Goal: Task Accomplishment & Management: Use online tool/utility

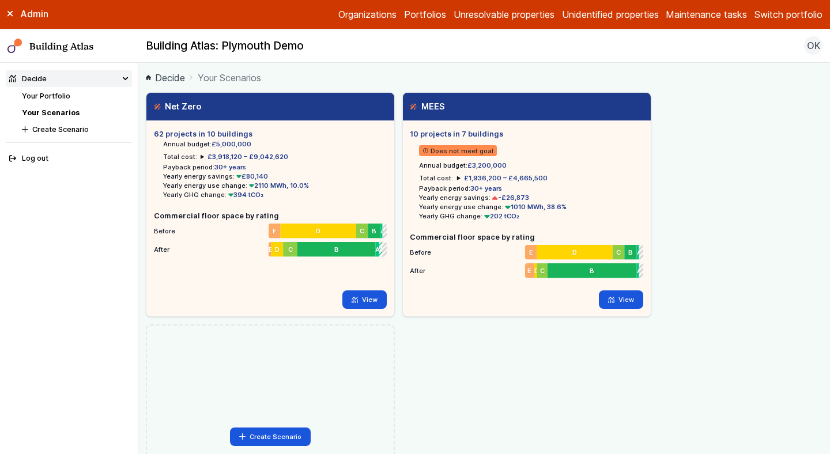
click at [44, 92] on link "Your Portfolio" at bounding box center [46, 96] width 48 height 9
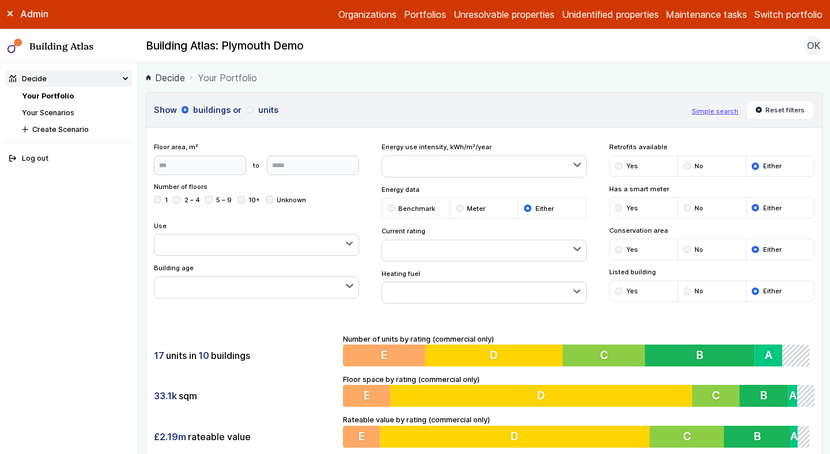
click at [44, 92] on link "Your Portfolio" at bounding box center [48, 96] width 52 height 9
click at [773, 22] on div "Admin Organizations Portfolios Unresolvable properties Unidentified properties …" at bounding box center [415, 14] width 830 height 29
click at [773, 18] on button "Switch portfolio" at bounding box center [788, 14] width 68 height 14
click at [0, 0] on button "E.ON Schools [GEOGRAPHIC_DATA]" at bounding box center [0, 0] width 0 height 0
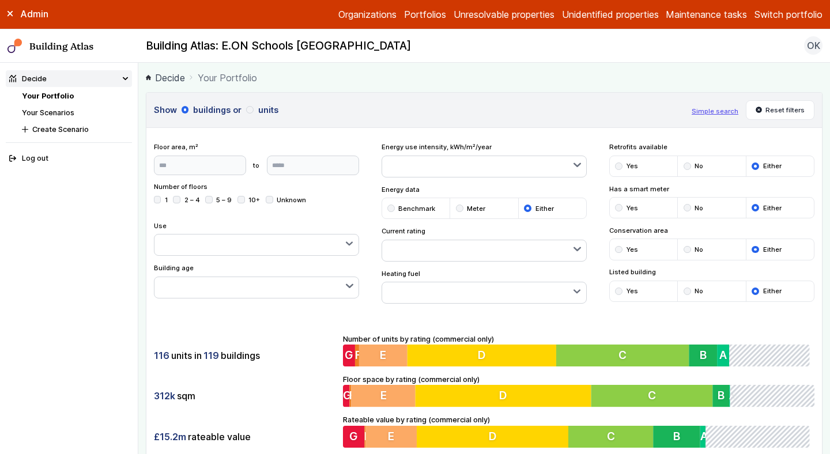
click at [64, 97] on link "Your Portfolio" at bounding box center [48, 96] width 52 height 9
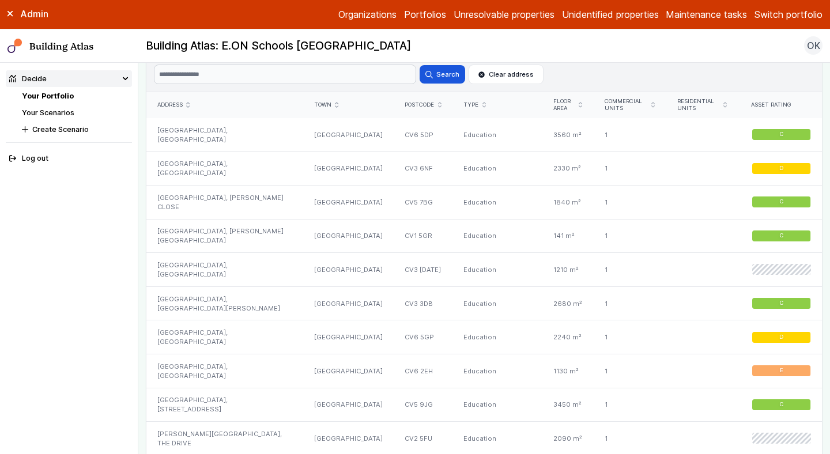
scroll to position [693, 0]
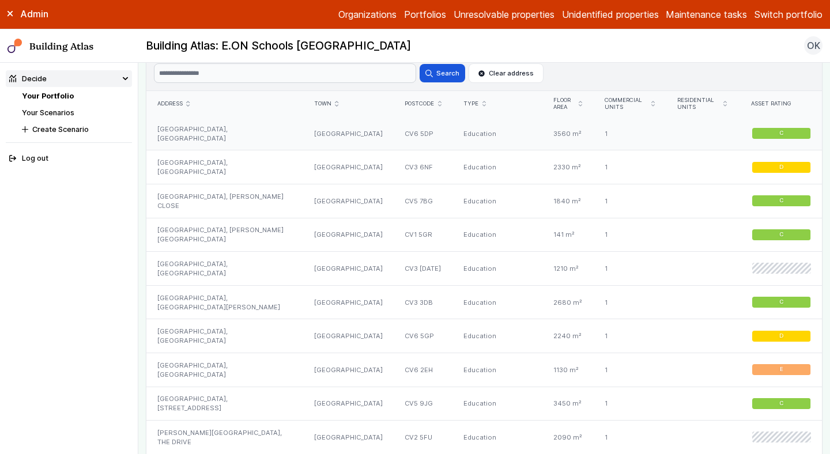
click at [262, 135] on div "[GEOGRAPHIC_DATA], [GEOGRAPHIC_DATA]" at bounding box center [224, 133] width 157 height 33
click at [261, 160] on div "GRANGE FARM PRIMARY SCHOOL, DEWSBURY AVENUE" at bounding box center [224, 167] width 157 height 34
click at [259, 198] on div "MOUNT NOD PRIMARY SCHOOL, GREENLEAF CLOSE" at bounding box center [224, 201] width 157 height 34
click at [262, 231] on div "HILLFIELDS NURSERY SCHOOL, CLIFTON STREET" at bounding box center [224, 235] width 157 height 34
click at [265, 267] on div "ST ANNES CATHOLIC PRIMARY SCHOOL, CHACE AVENUE" at bounding box center [224, 269] width 157 height 34
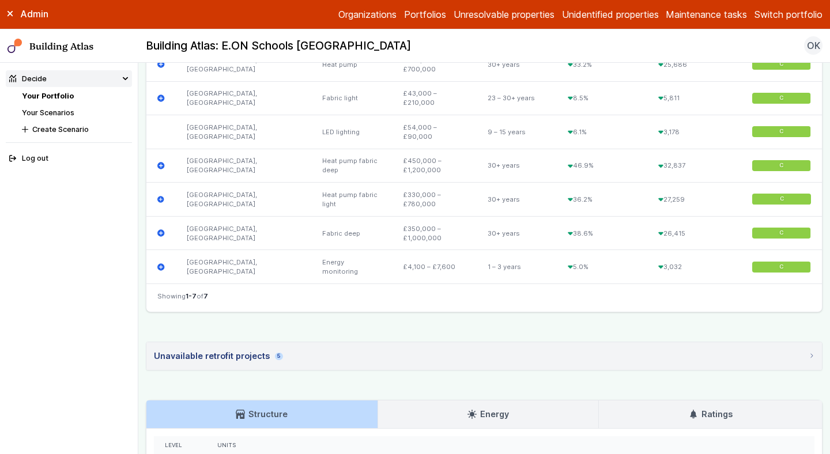
scroll to position [481, 0]
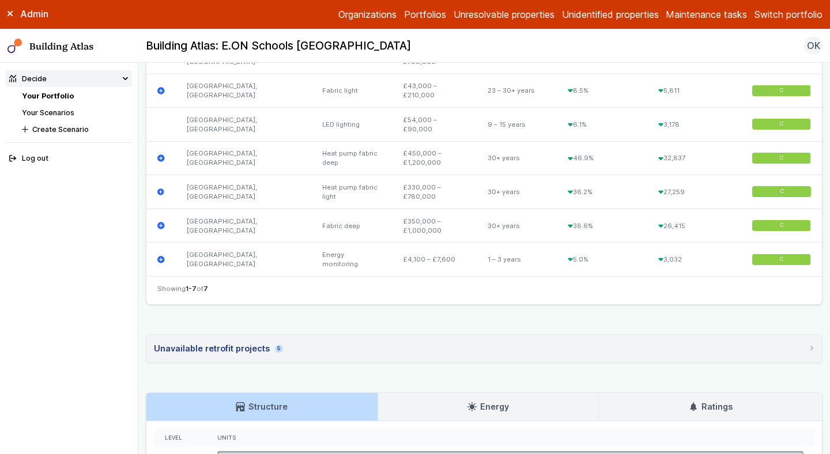
click at [480, 341] on summary "Unavailable retrofit projects 5" at bounding box center [483, 349] width 675 height 28
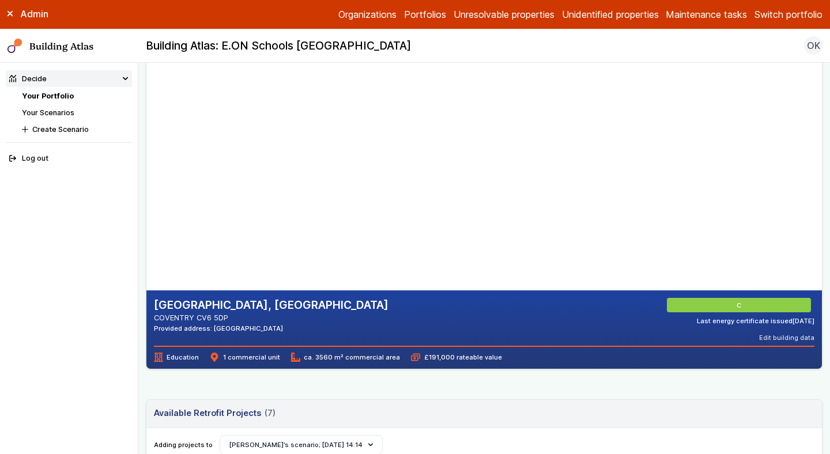
scroll to position [0, 0]
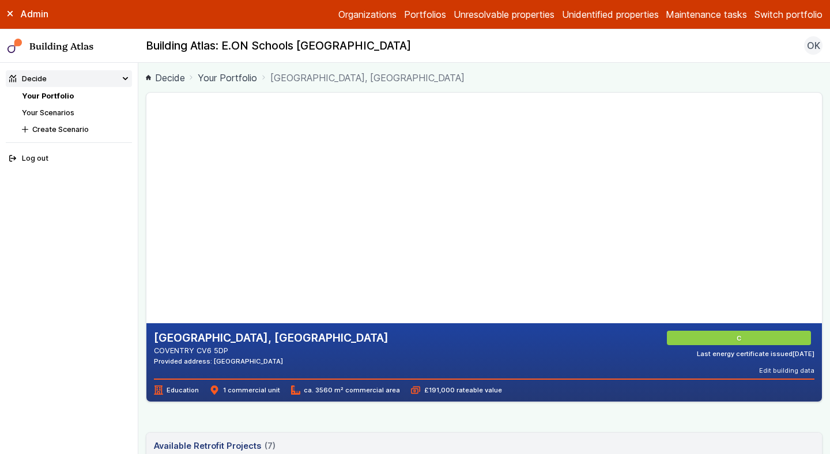
drag, startPoint x: 272, startPoint y: 281, endPoint x: 317, endPoint y: 243, distance: 59.3
click at [146, 242] on gmp-map-3d at bounding box center [146, 208] width 0 height 231
drag, startPoint x: 320, startPoint y: 178, endPoint x: 310, endPoint y: 221, distance: 44.3
click at [146, 220] on gmp-map-3d at bounding box center [146, 208] width 0 height 231
drag, startPoint x: 331, startPoint y: 119, endPoint x: 317, endPoint y: 248, distance: 129.8
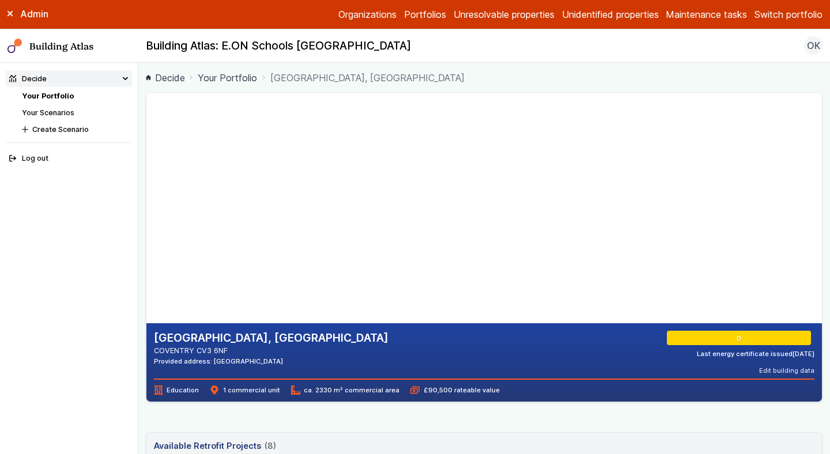
click at [146, 247] on gmp-map-3d at bounding box center [146, 208] width 0 height 231
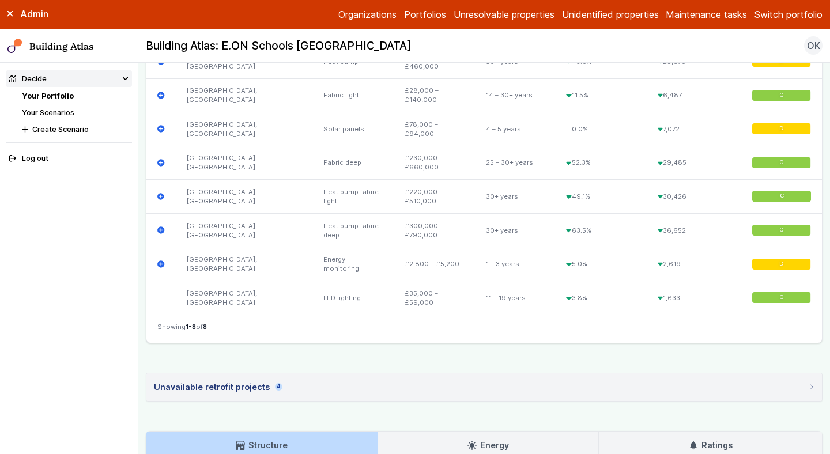
scroll to position [518, 0]
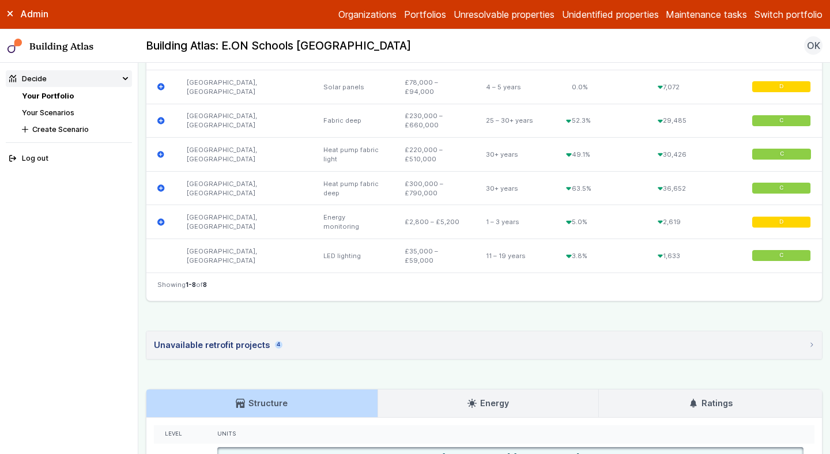
click at [407, 348] on summary "Unavailable retrofit projects 4" at bounding box center [483, 345] width 675 height 28
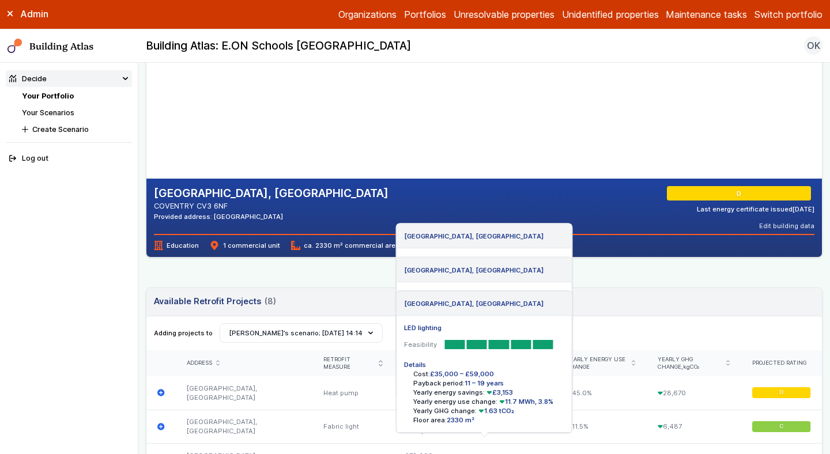
scroll to position [0, 0]
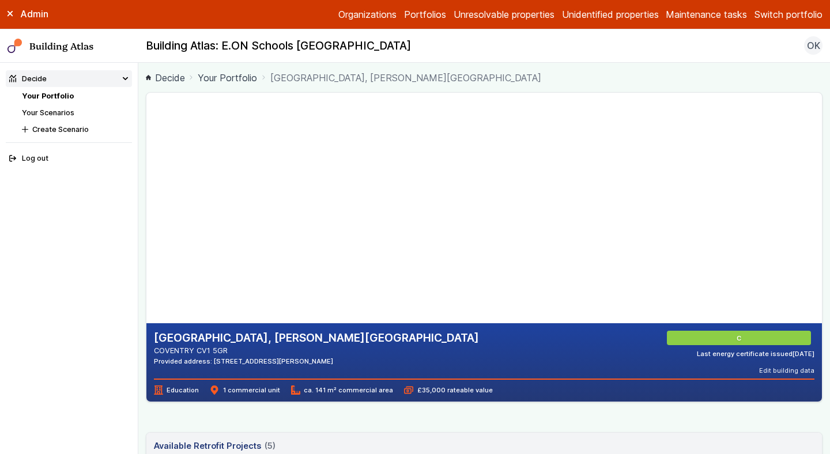
click at [422, 360] on div "[GEOGRAPHIC_DATA], [PERSON_NAME][GEOGRAPHIC_DATA] COVENTRY CV1 5GR Provided add…" at bounding box center [484, 353] width 661 height 44
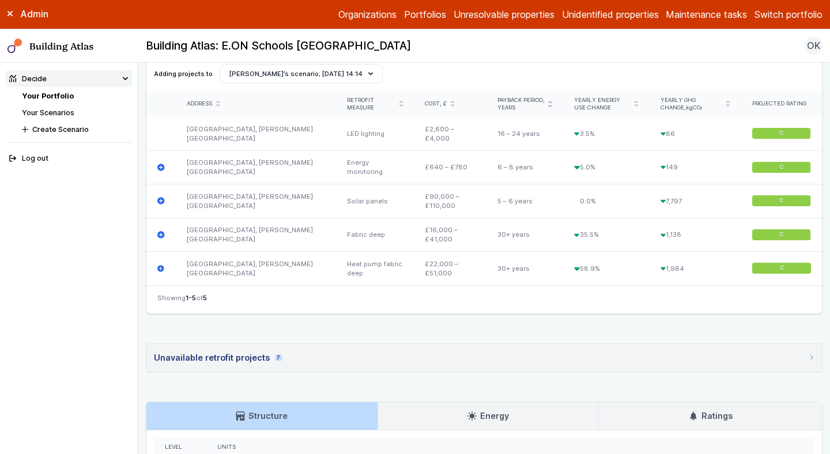
scroll to position [401, 0]
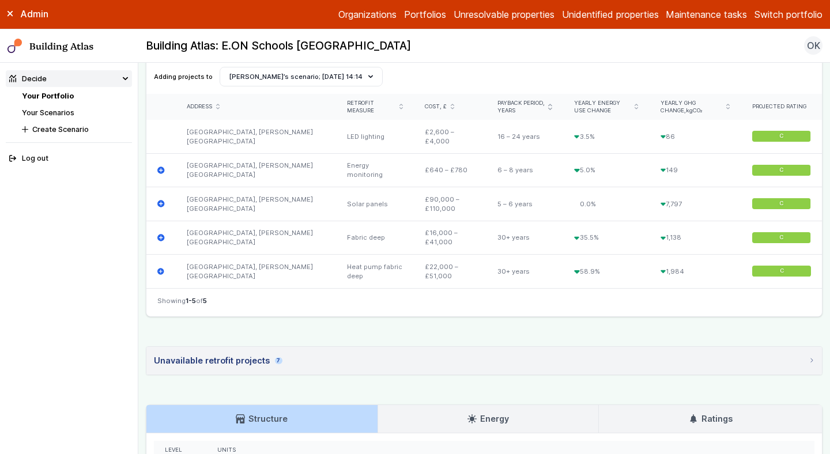
click at [385, 352] on summary "Unavailable retrofit projects 7" at bounding box center [483, 361] width 675 height 28
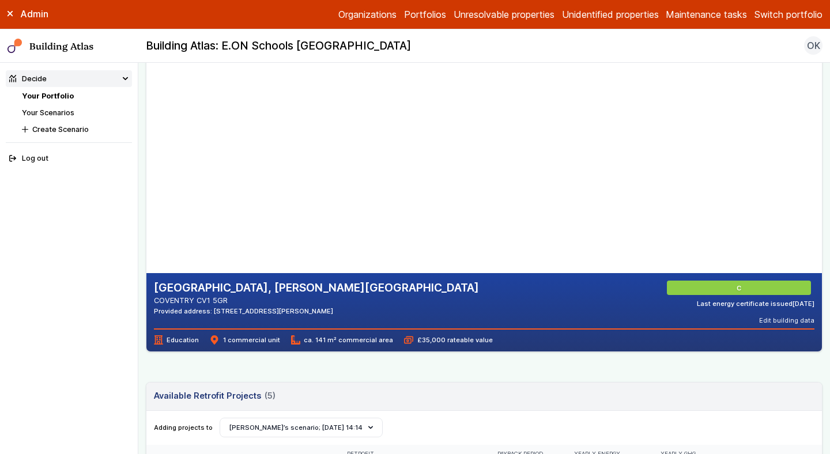
scroll to position [0, 0]
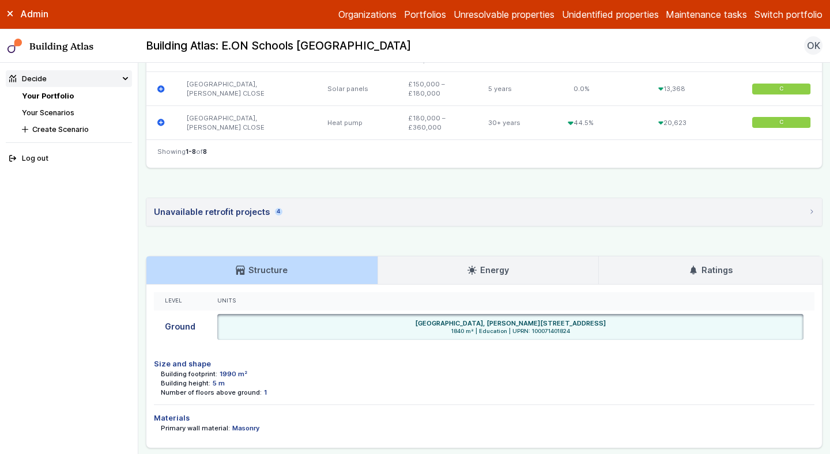
scroll to position [655, 0]
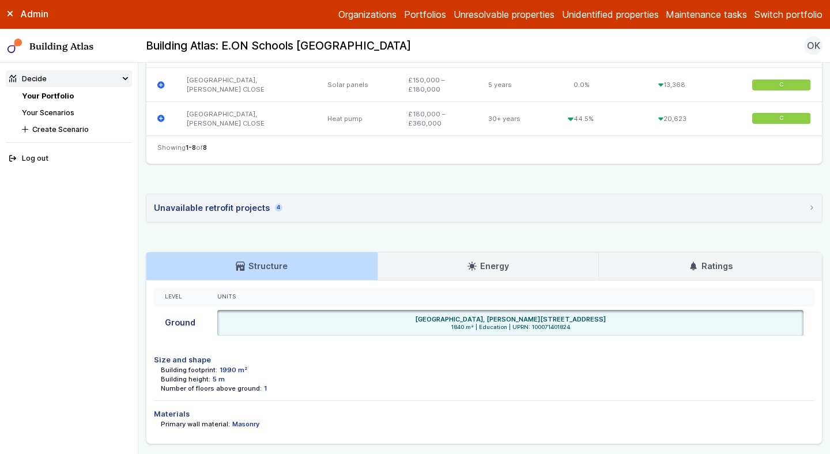
click at [334, 203] on summary "Unavailable retrofit projects 4" at bounding box center [483, 208] width 675 height 28
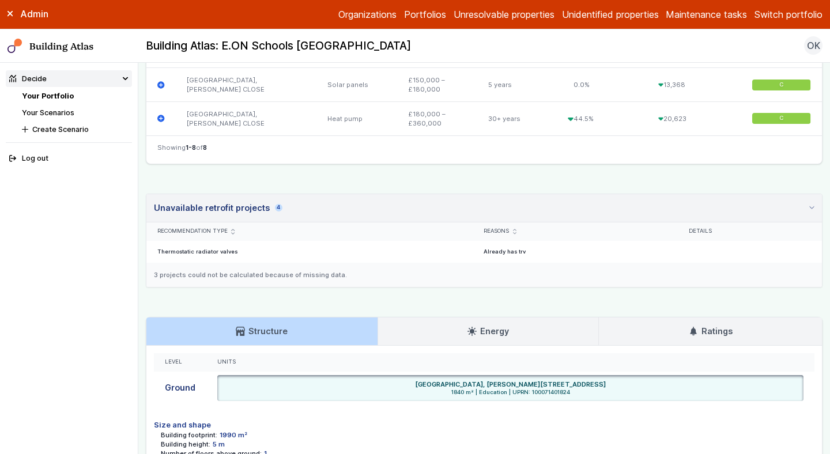
click at [337, 211] on summary "Unavailable retrofit projects 4" at bounding box center [483, 208] width 675 height 28
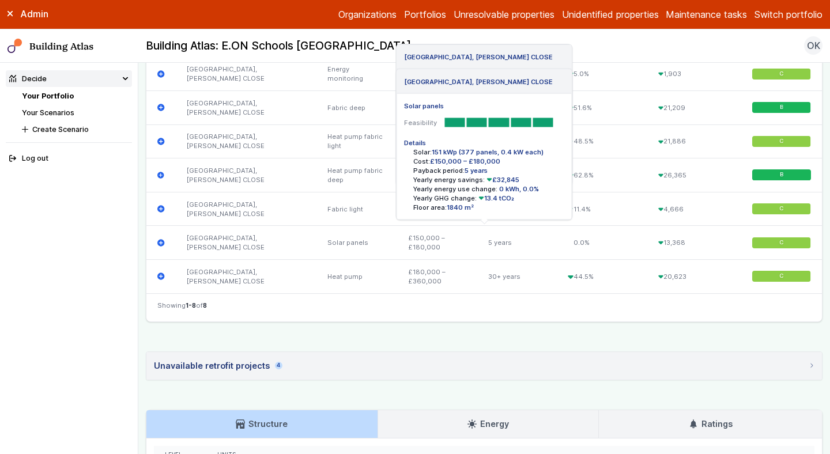
scroll to position [493, 0]
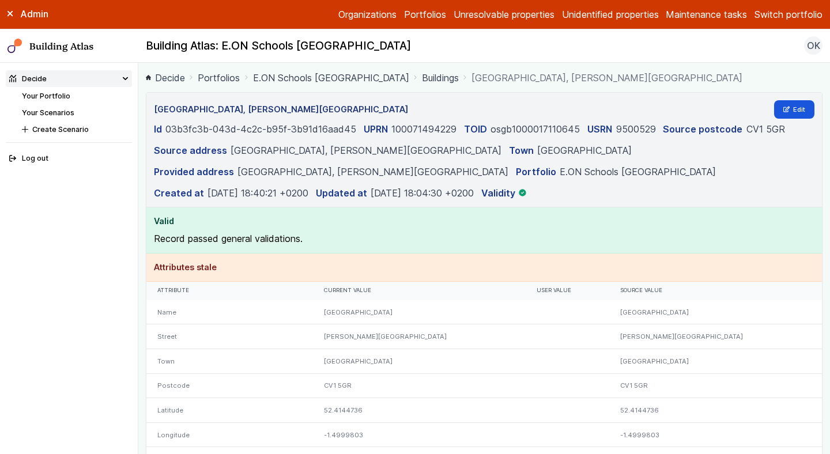
click at [773, 116] on div "[GEOGRAPHIC_DATA], [PERSON_NAME][GEOGRAPHIC_DATA] Edit" at bounding box center [484, 109] width 661 height 18
click at [786, 110] on icon at bounding box center [786, 109] width 6 height 6
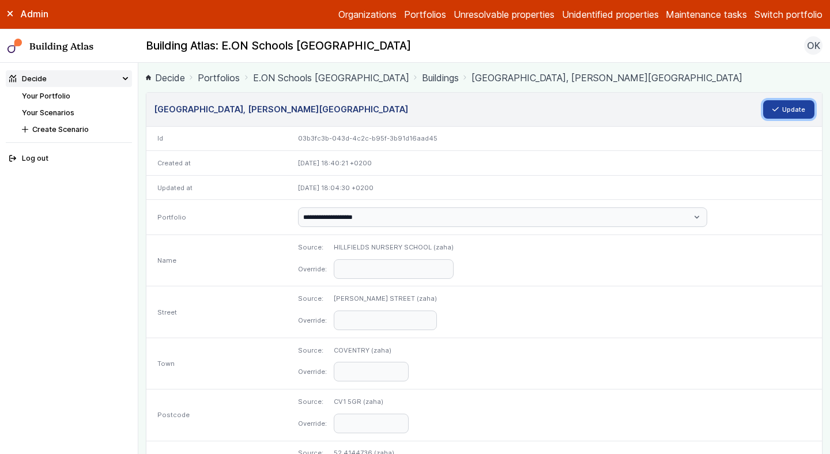
click at [791, 104] on button "Update" at bounding box center [789, 109] width 52 height 18
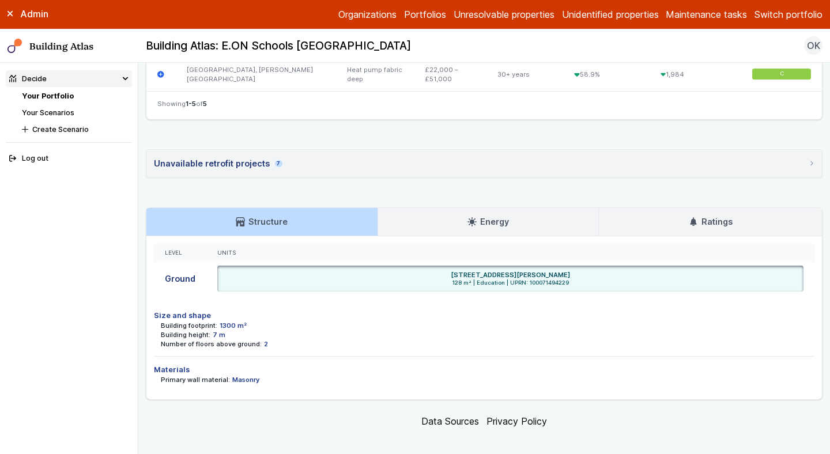
scroll to position [609, 0]
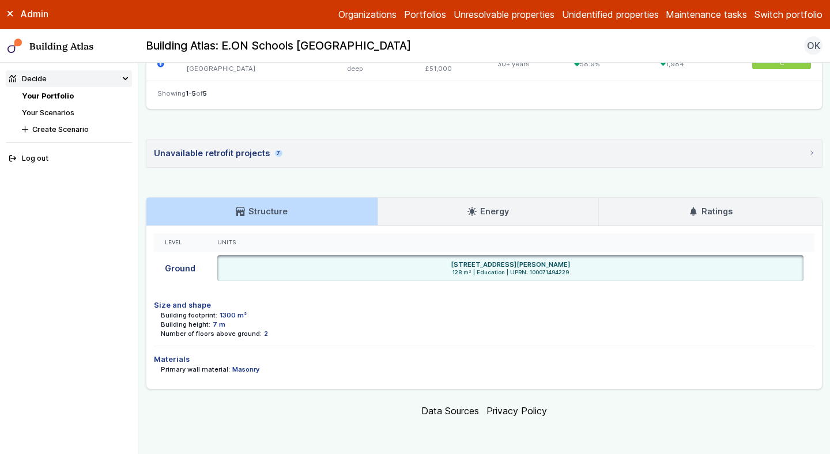
click at [371, 149] on summary "Unavailable retrofit projects 7" at bounding box center [483, 153] width 675 height 28
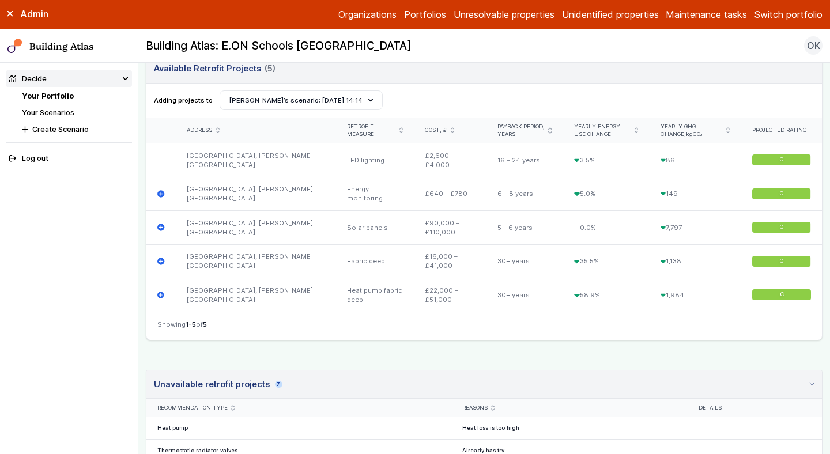
scroll to position [373, 0]
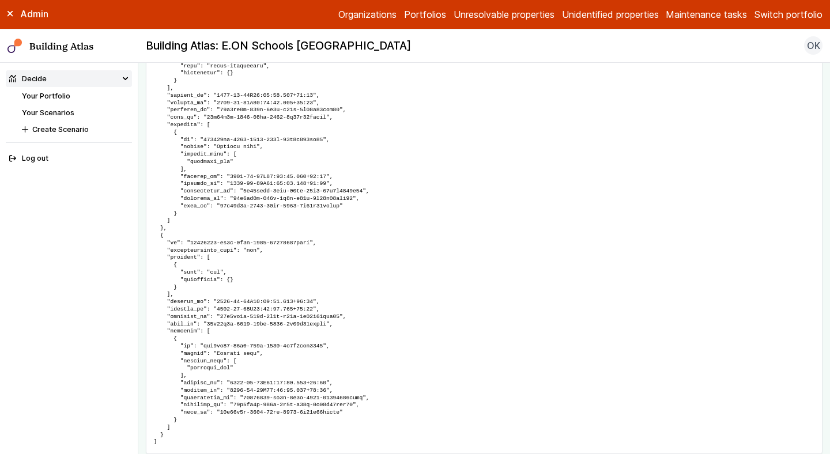
scroll to position [3907, 0]
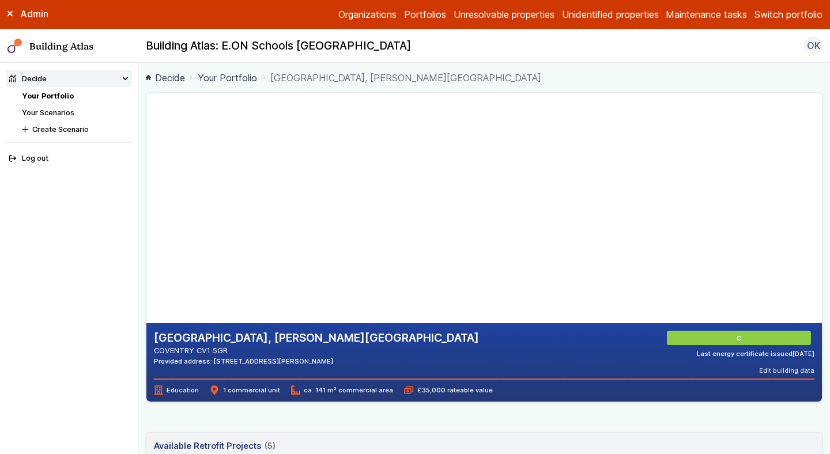
click at [64, 90] on li "Your Portfolio" at bounding box center [77, 95] width 110 height 11
click at [65, 93] on link "Your Portfolio" at bounding box center [48, 96] width 52 height 9
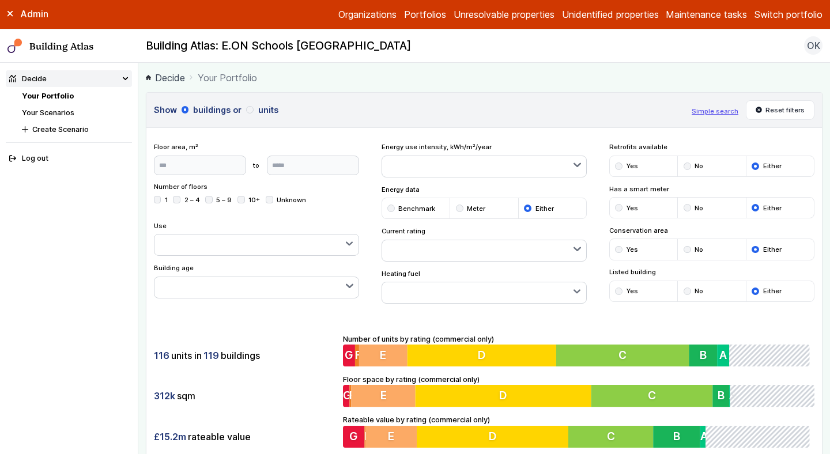
click at [278, 340] on div "116 units in 119 buildings 312k sqm £15.2m rateable value Number of units by ra…" at bounding box center [483, 391] width 675 height 144
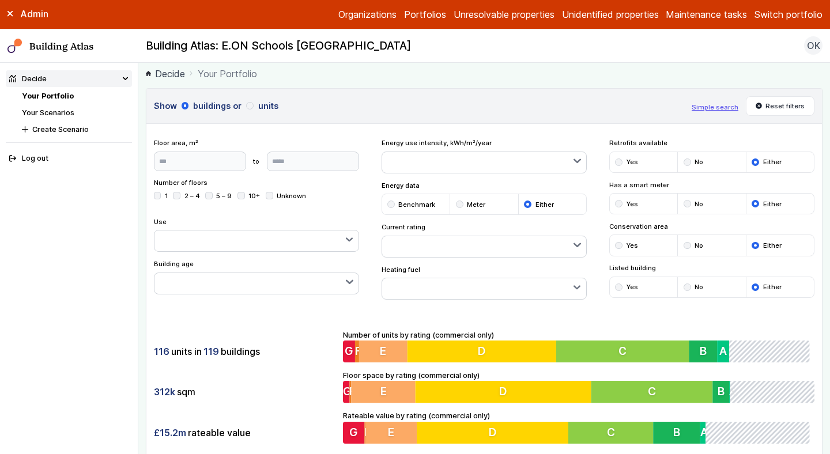
scroll to position [6, 0]
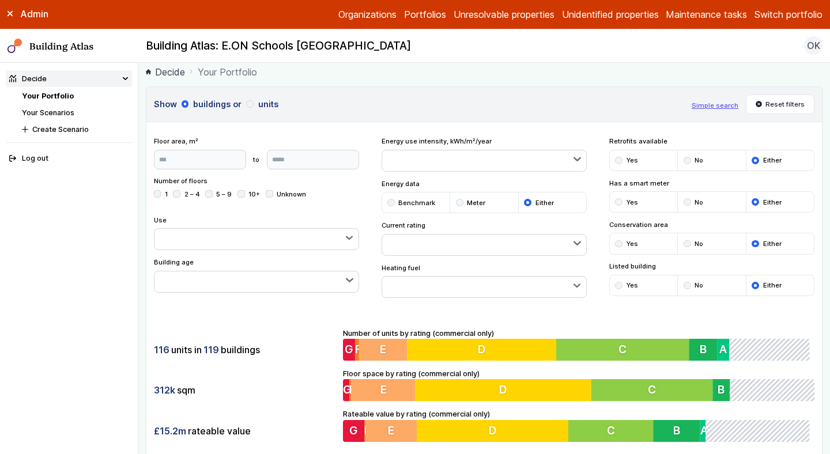
click at [61, 107] on li "Your Scenarios" at bounding box center [77, 112] width 110 height 11
click at [63, 126] on button "Create Scenario" at bounding box center [75, 129] width 114 height 17
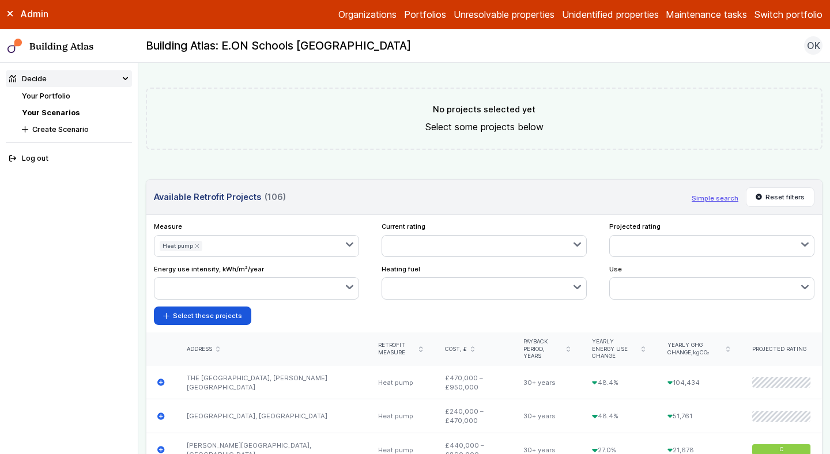
scroll to position [337, 0]
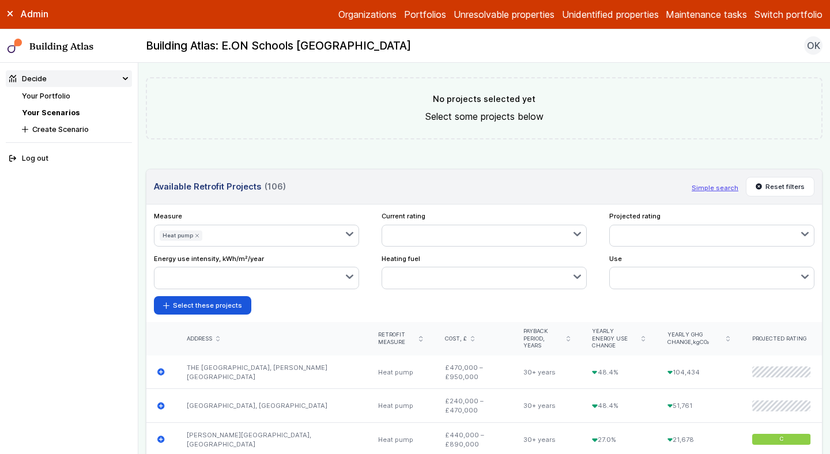
click at [195, 236] on icon "submit" at bounding box center [197, 235] width 5 height 5
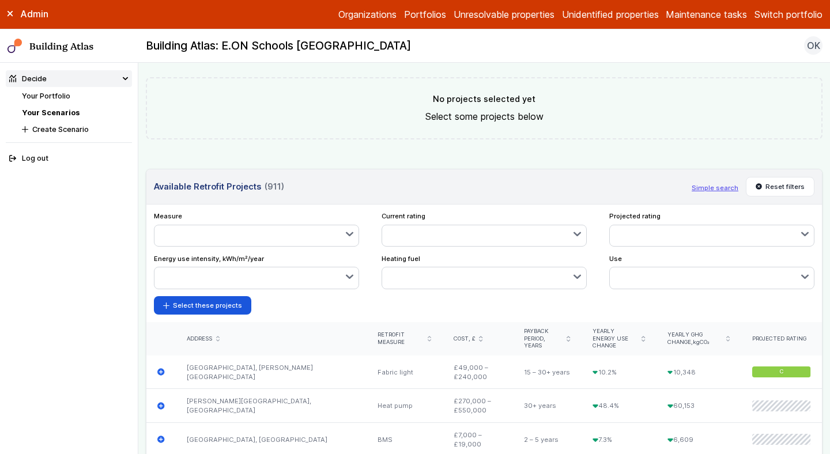
click at [247, 238] on button "button" at bounding box center [256, 235] width 205 height 21
click at [344, 303] on form "Select these projects" at bounding box center [484, 305] width 661 height 18
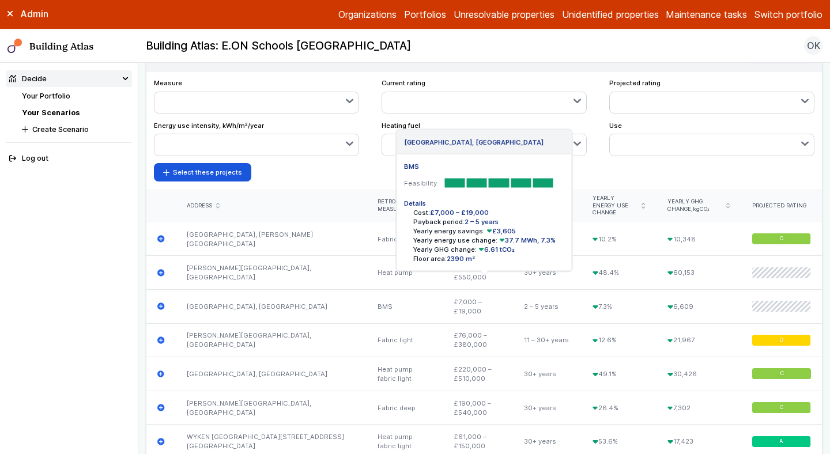
scroll to position [475, 0]
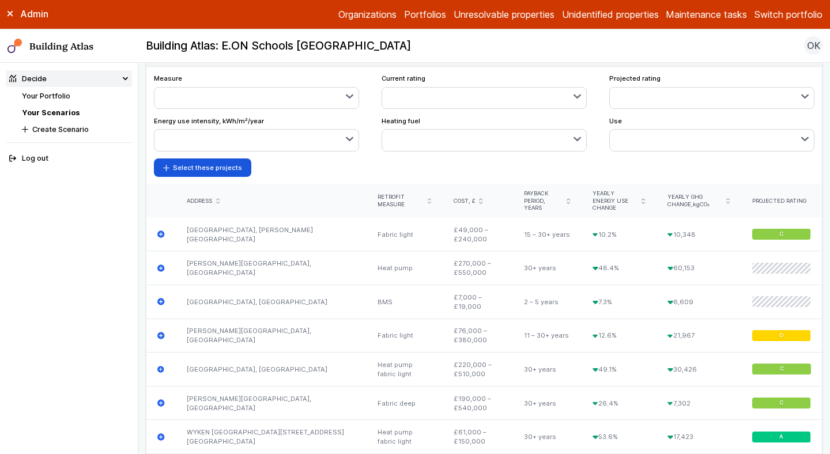
click at [327, 96] on button "button" at bounding box center [256, 98] width 205 height 21
click at [0, 0] on button "BMS" at bounding box center [0, 0] width 0 height 0
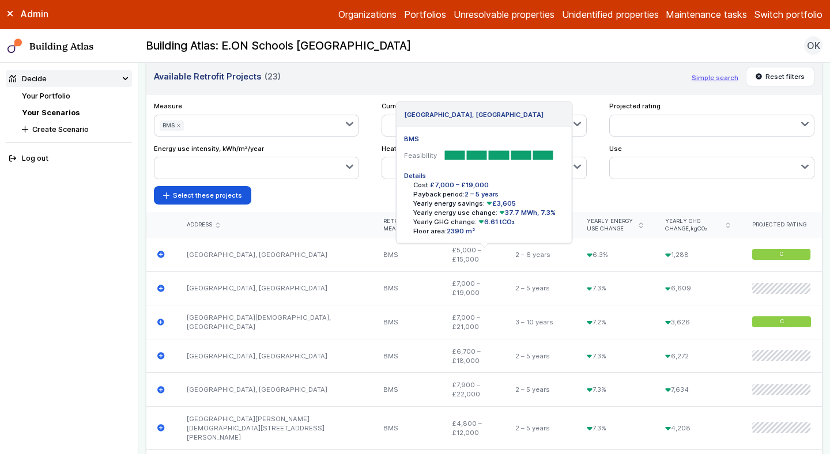
scroll to position [444, 0]
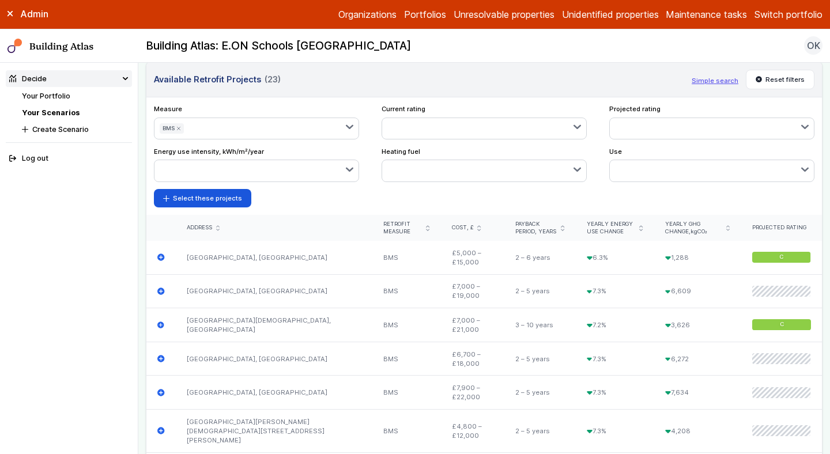
click at [177, 129] on icon "submit" at bounding box center [178, 128] width 5 height 5
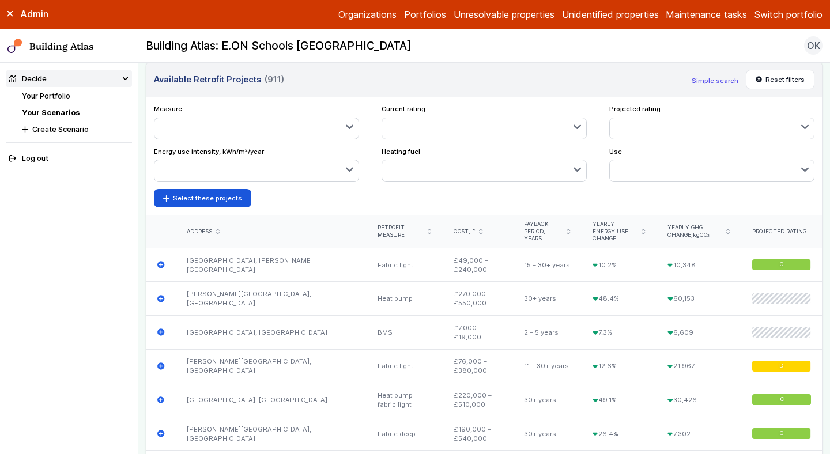
click at [213, 134] on button "button" at bounding box center [256, 128] width 205 height 21
click at [0, 0] on span "Automatic energy controls" at bounding box center [0, 0] width 0 height 0
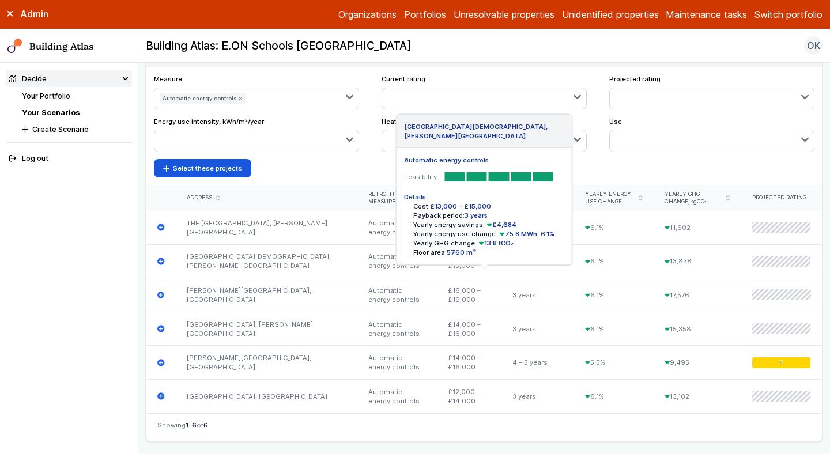
scroll to position [426, 0]
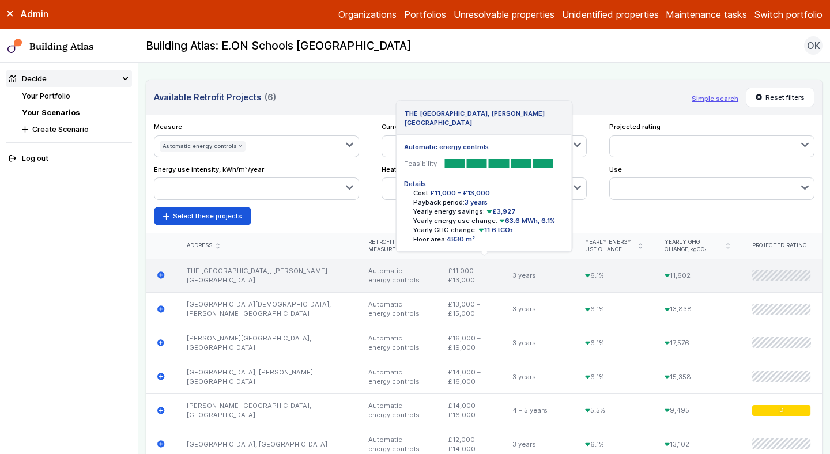
click at [248, 267] on link "THE [GEOGRAPHIC_DATA], [PERSON_NAME][GEOGRAPHIC_DATA]" at bounding box center [257, 275] width 141 height 17
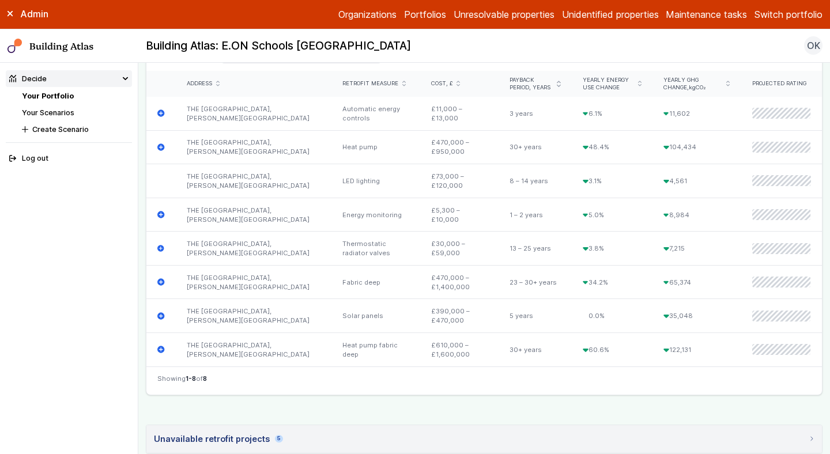
scroll to position [409, 0]
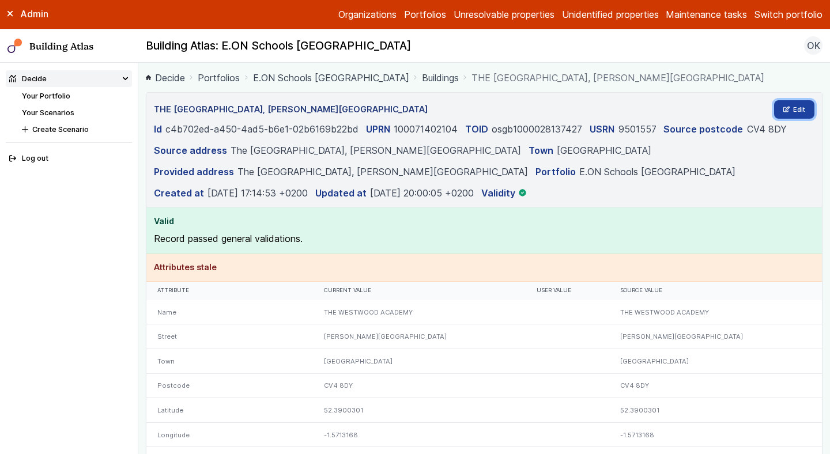
click at [790, 103] on link "Edit" at bounding box center [794, 109] width 41 height 18
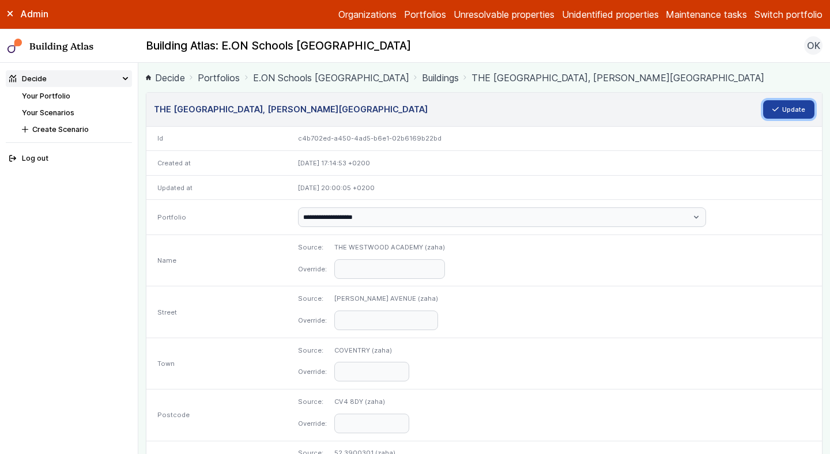
click at [799, 110] on button "Update" at bounding box center [789, 109] width 52 height 18
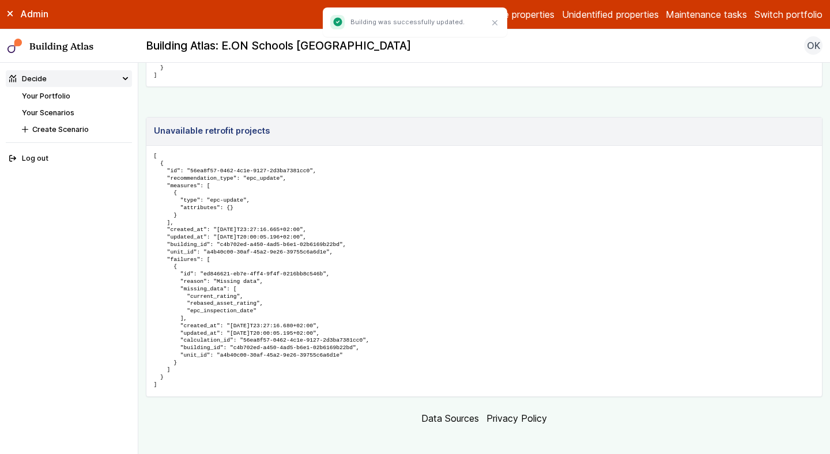
scroll to position [4103, 0]
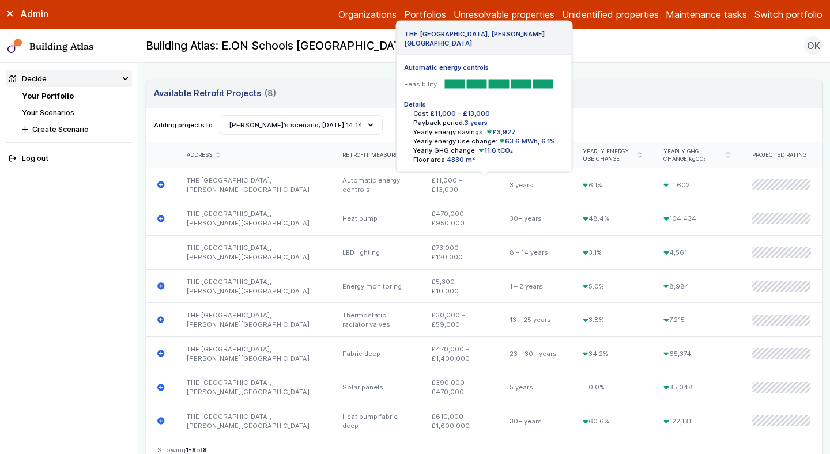
scroll to position [333, 0]
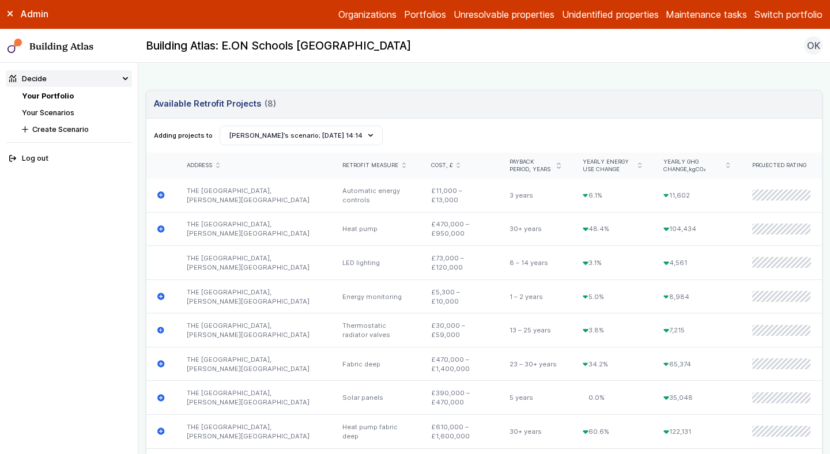
click at [62, 95] on link "Your Portfolio" at bounding box center [48, 96] width 52 height 9
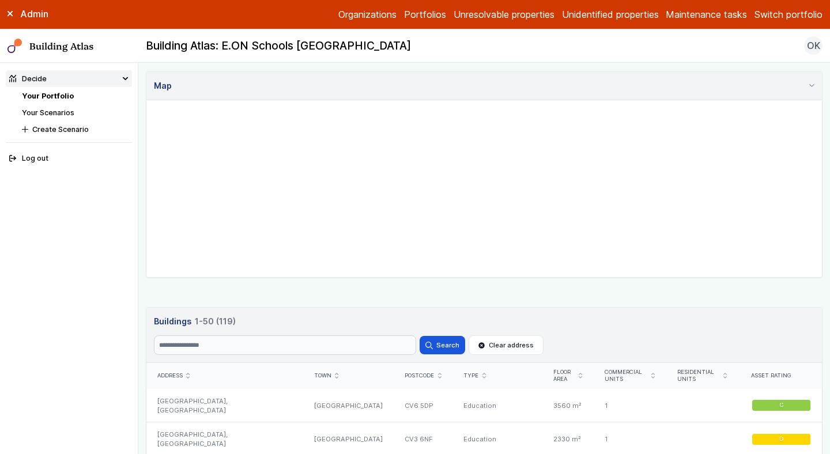
scroll to position [424, 0]
